Goal: Information Seeking & Learning: Understand process/instructions

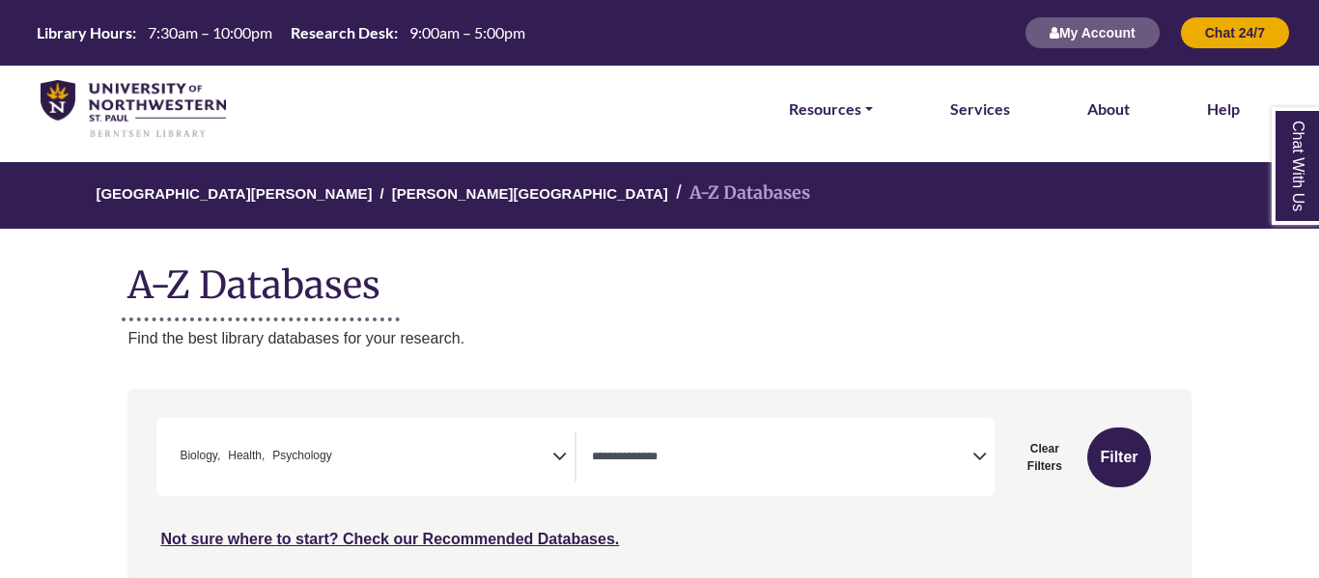
select select "Database Types Filter"
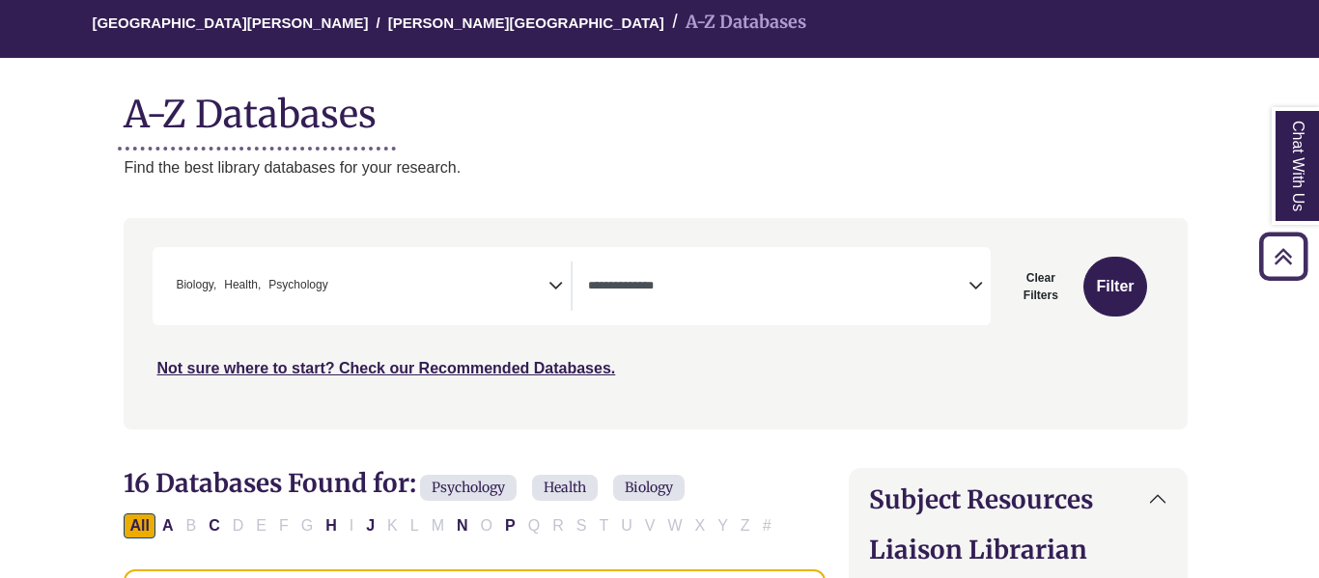
scroll to position [0, 4]
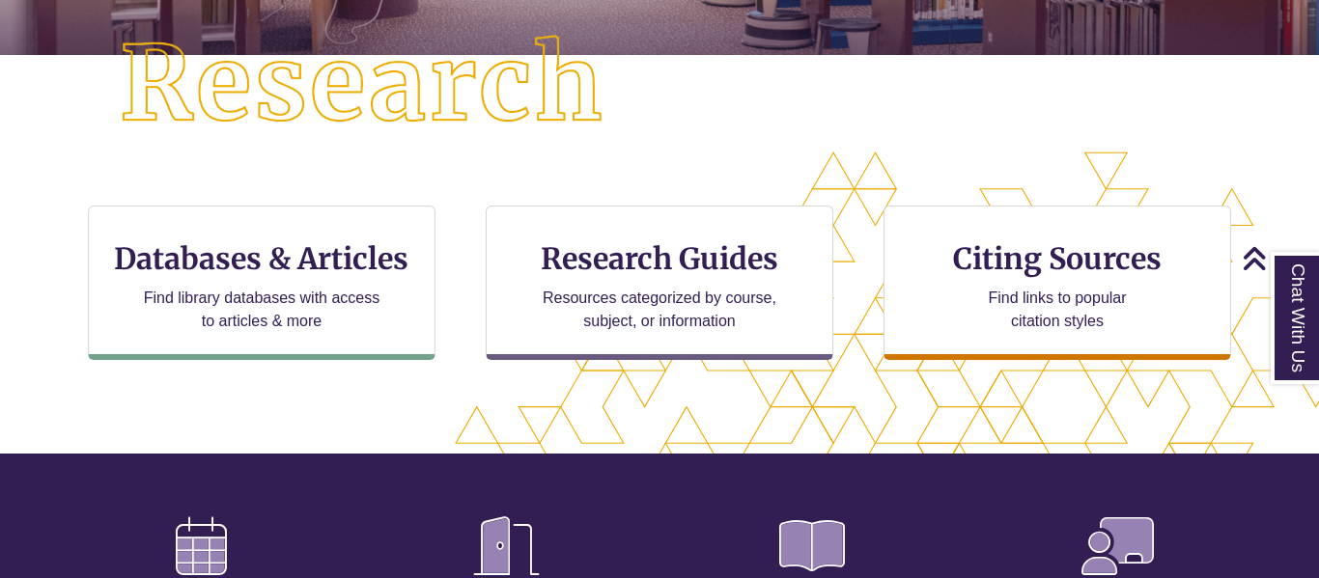
scroll to position [507, 0]
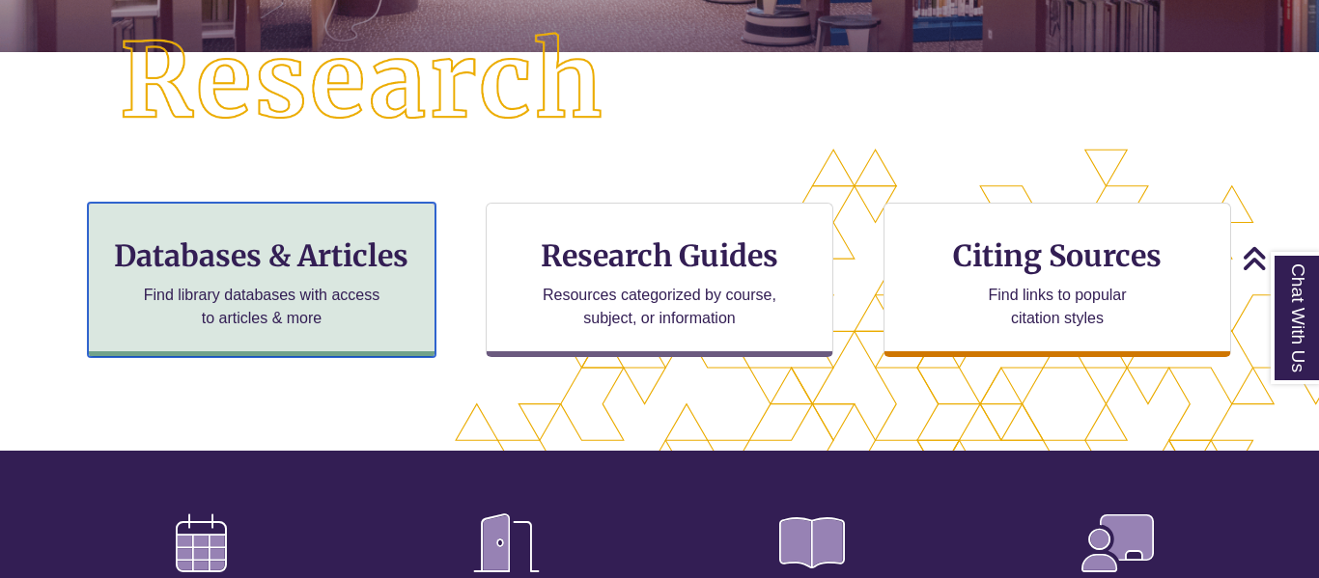
click at [331, 267] on h3 "Databases & Articles" at bounding box center [261, 256] width 315 height 37
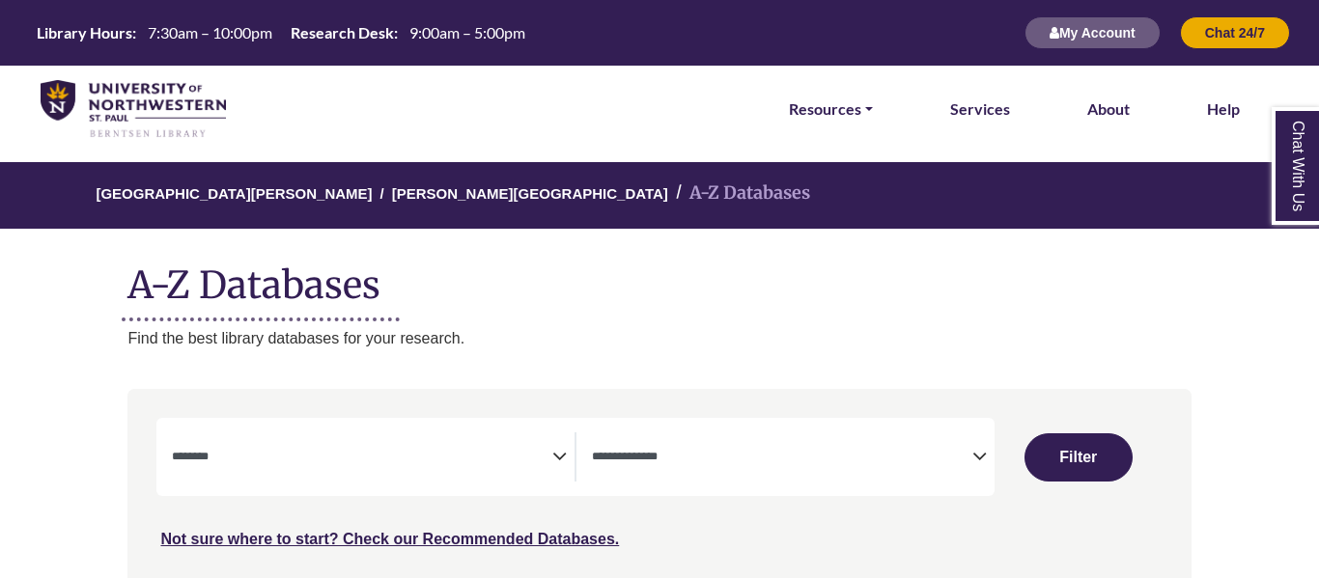
select select "Database Subject Filter"
select select "Database Types Filter"
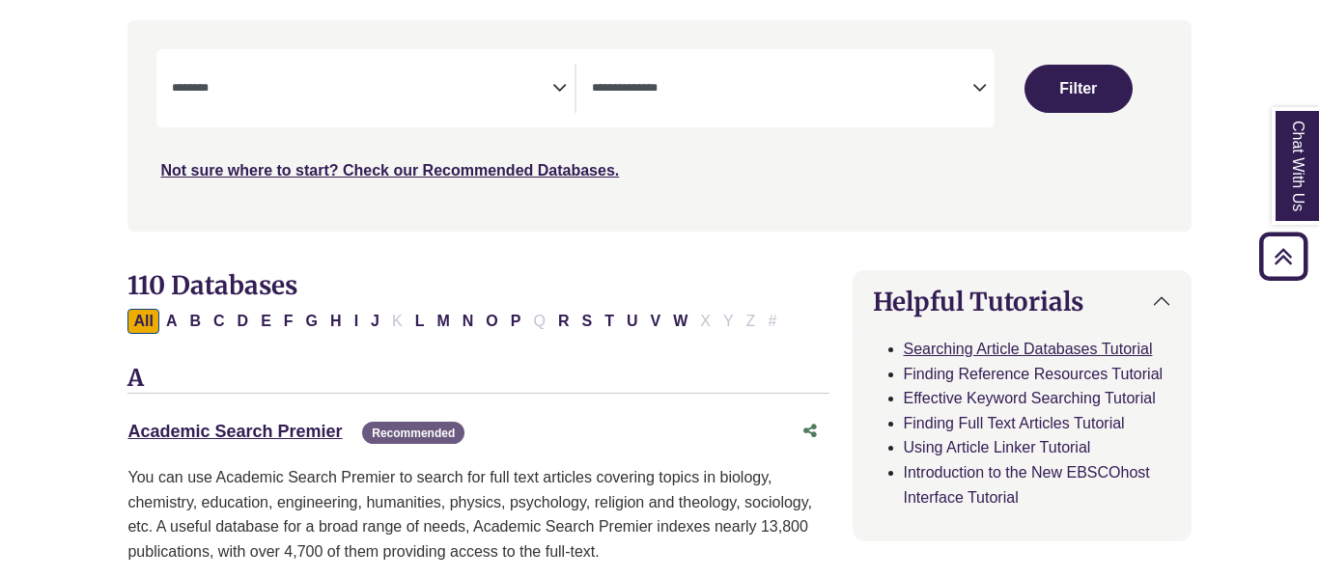
scroll to position [386, 0]
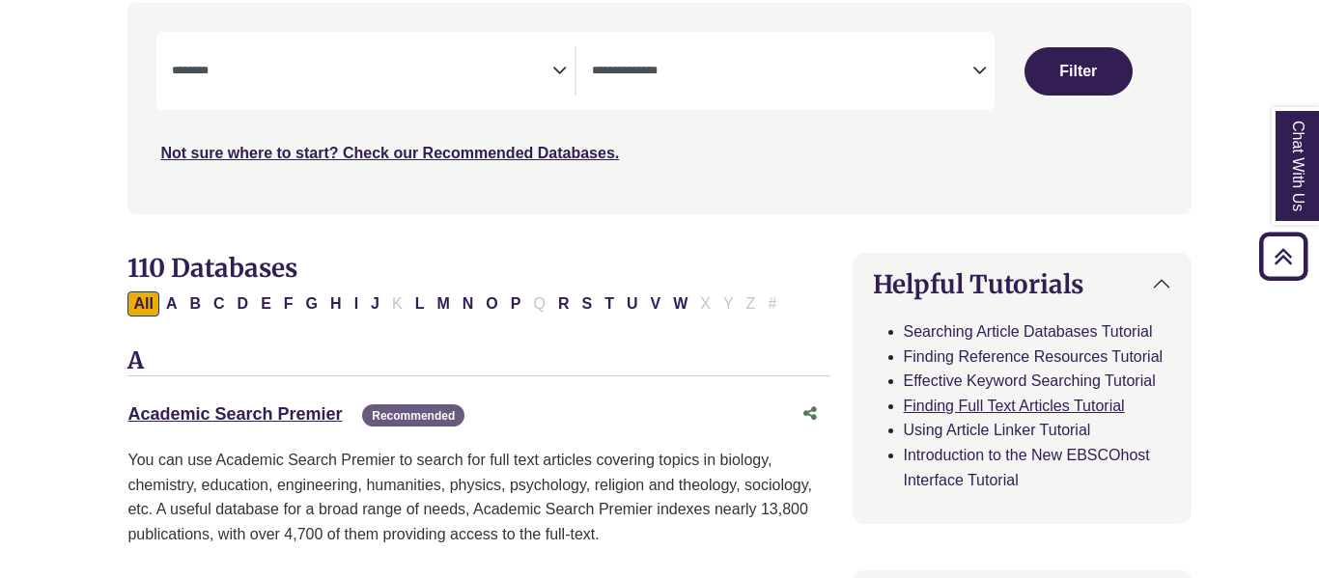
click at [987, 407] on link "Finding Full Text Articles Tutorial" at bounding box center [1014, 406] width 221 height 16
